Goal: Find specific page/section: Find specific page/section

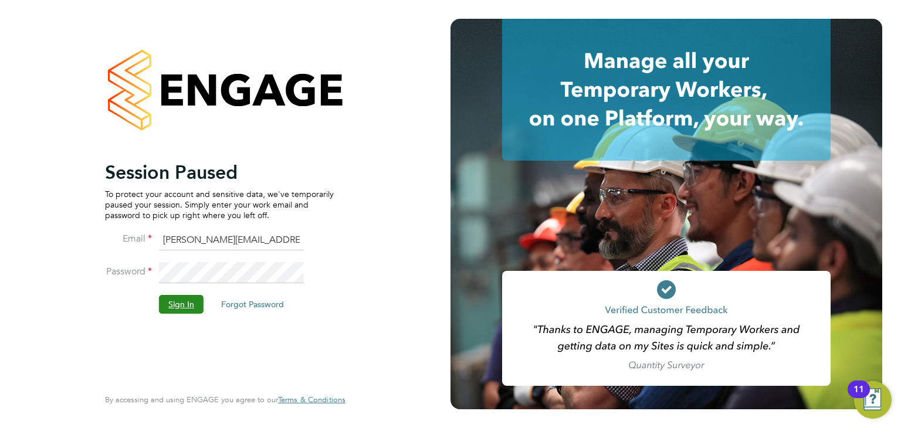
click at [186, 301] on button "Sign In" at bounding box center [181, 304] width 45 height 19
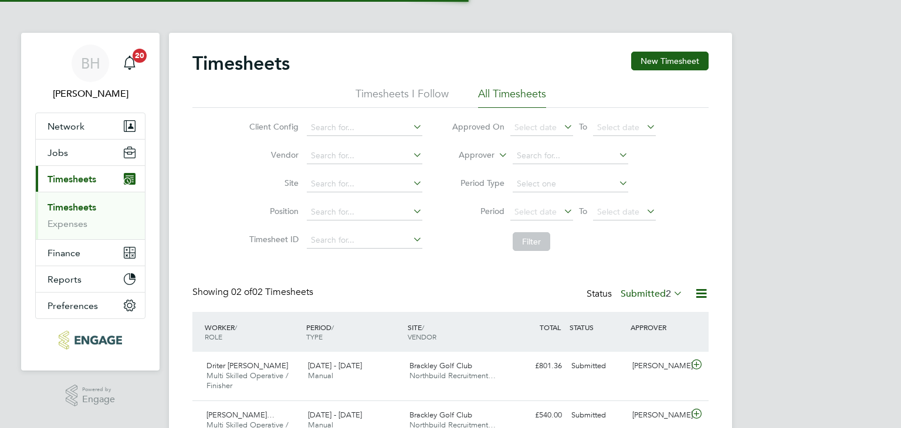
scroll to position [29, 102]
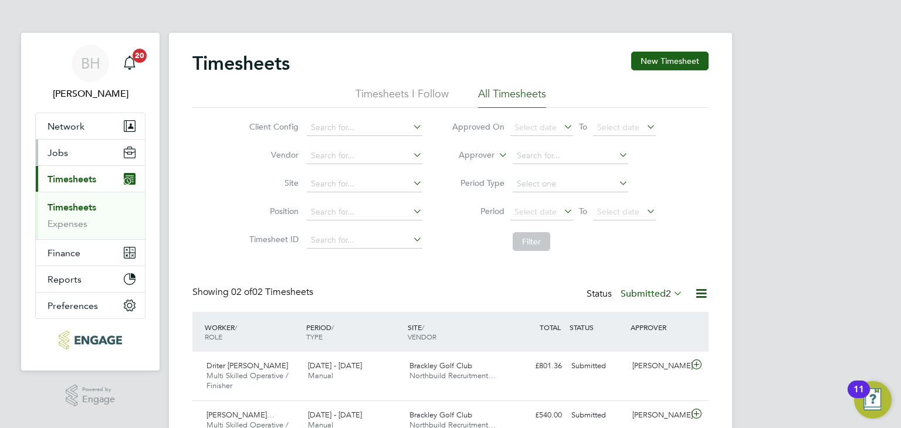
click at [61, 158] on button "Jobs" at bounding box center [90, 153] width 109 height 26
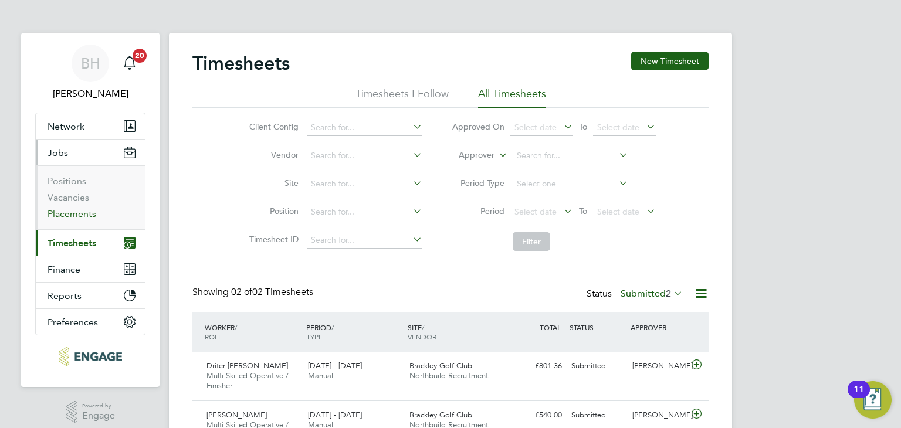
click at [84, 212] on link "Placements" at bounding box center [71, 213] width 49 height 11
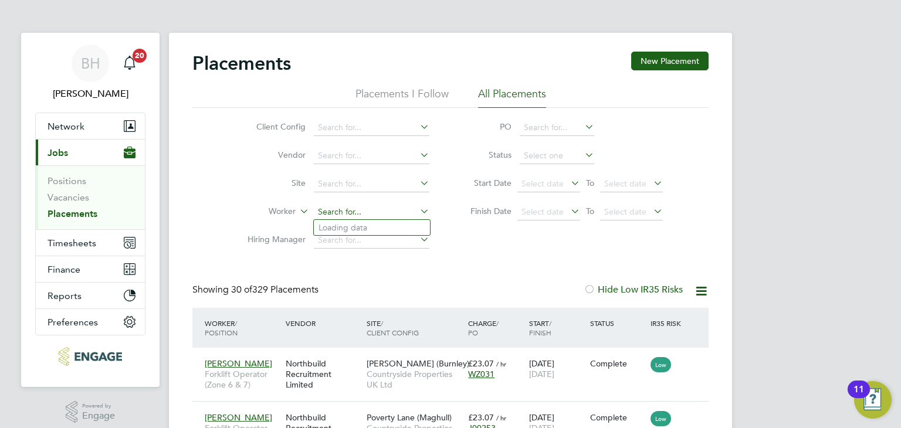
click at [341, 209] on input at bounding box center [371, 212] width 115 height 16
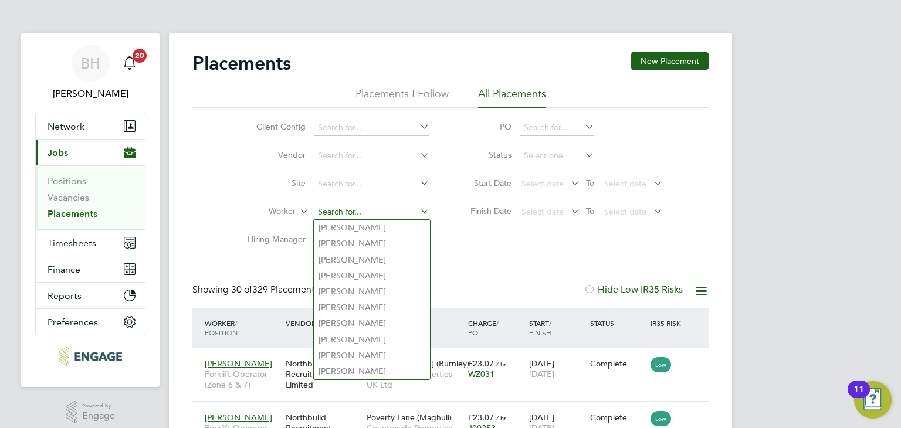
type input "d"
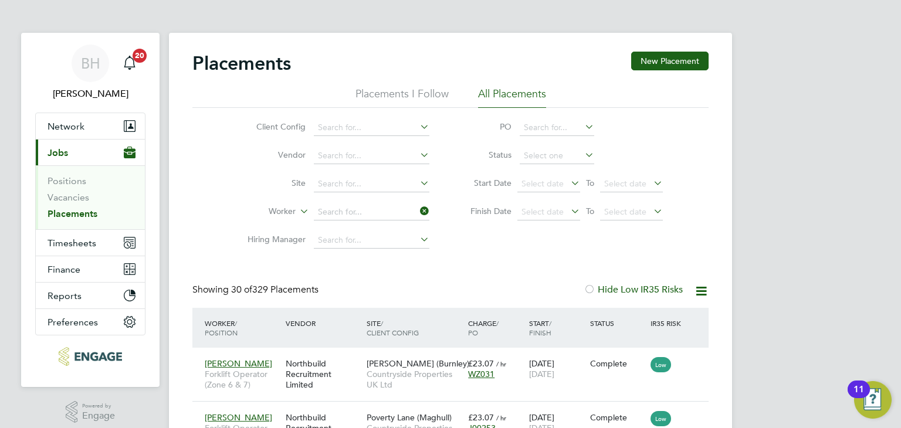
click at [405, 296] on li "[PERSON_NAME]" at bounding box center [372, 292] width 116 height 16
type input "[PERSON_NAME]"
